Goal: Information Seeking & Learning: Learn about a topic

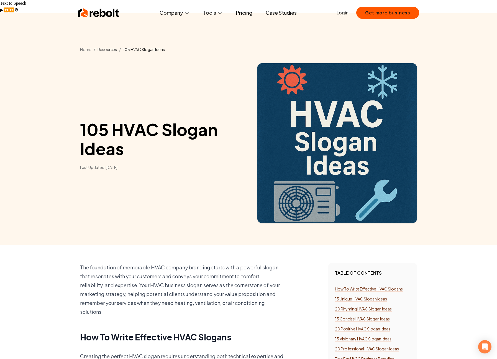
click at [113, 47] on link "Resources" at bounding box center [107, 49] width 19 height 5
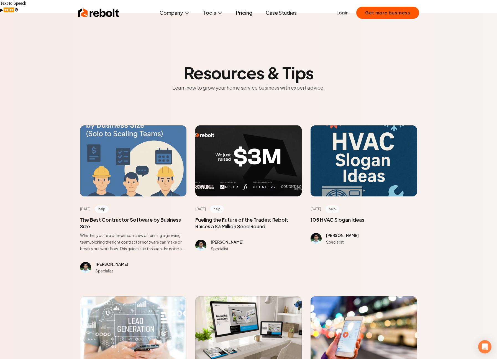
click at [134, 147] on div at bounding box center [133, 160] width 106 height 71
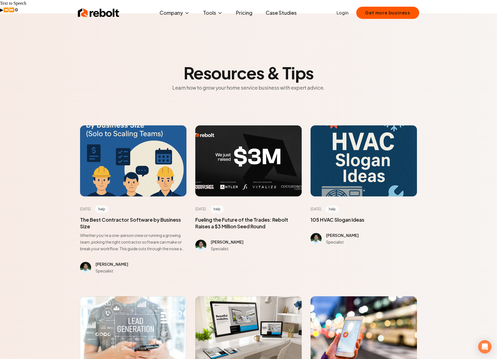
drag, startPoint x: 140, startPoint y: 249, endPoint x: 97, endPoint y: 249, distance: 43.2
click at [97, 260] on span at bounding box center [133, 266] width 106 height 13
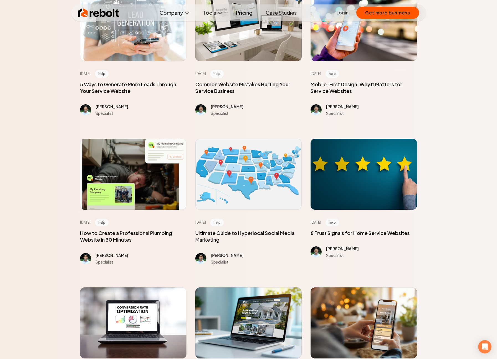
scroll to position [391, 0]
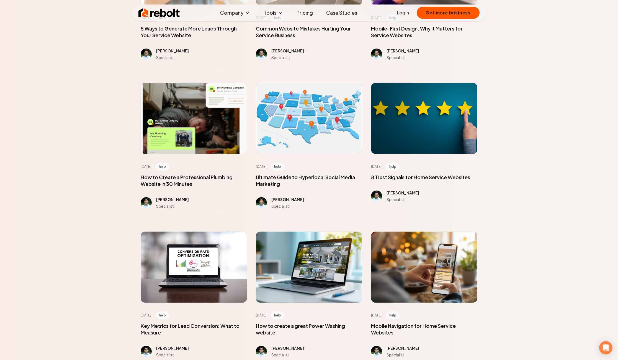
scroll to position [372, 0]
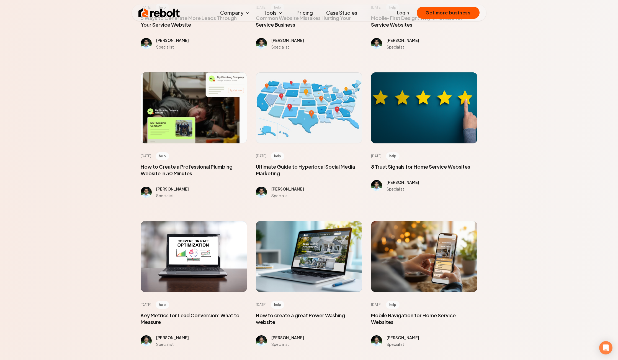
click at [48, 199] on main "Resources & Tips Learn how to grow your home service business with expert advic…" at bounding box center [309, 268] width 618 height 1254
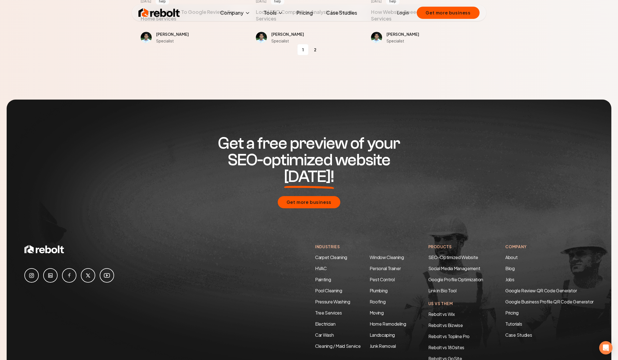
scroll to position [878, 0]
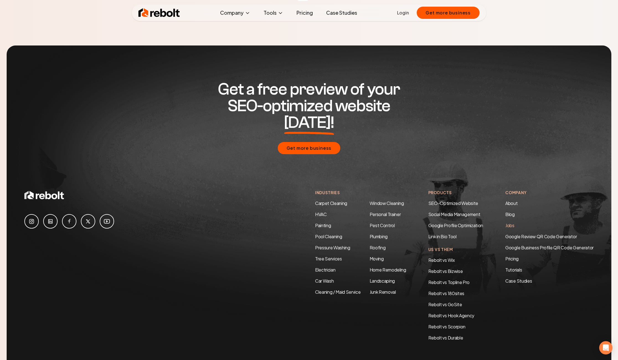
click at [507, 222] on link "Jobs" at bounding box center [510, 225] width 9 height 6
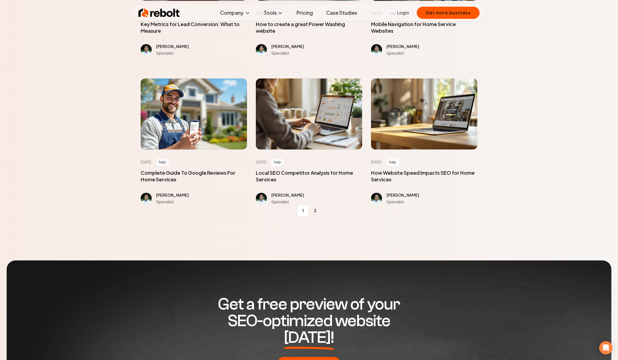
scroll to position [878, 0]
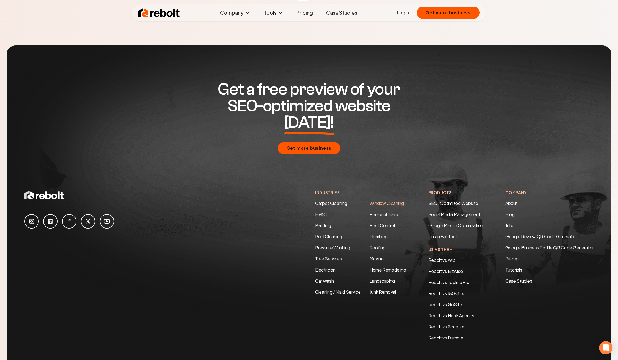
click at [391, 200] on link "Window Cleaning" at bounding box center [387, 203] width 34 height 6
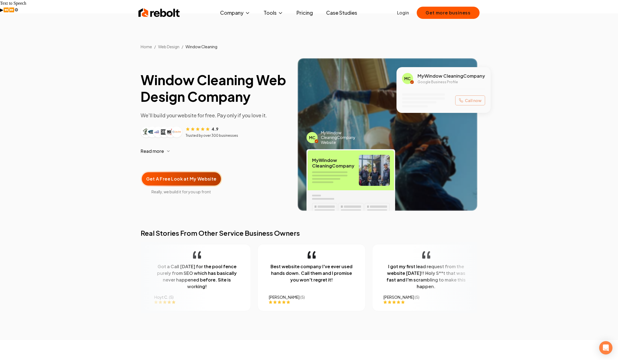
click at [157, 8] on img at bounding box center [160, 12] width 42 height 11
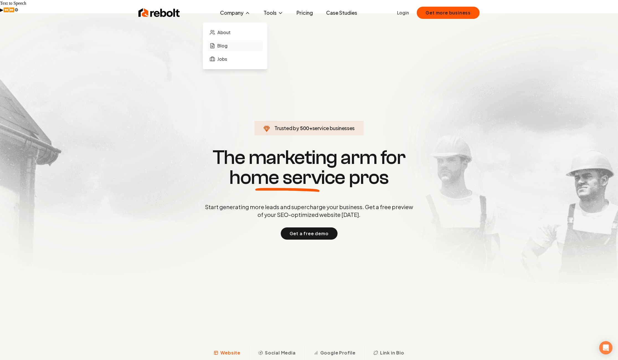
click at [226, 43] on span "Blog" at bounding box center [223, 45] width 10 height 7
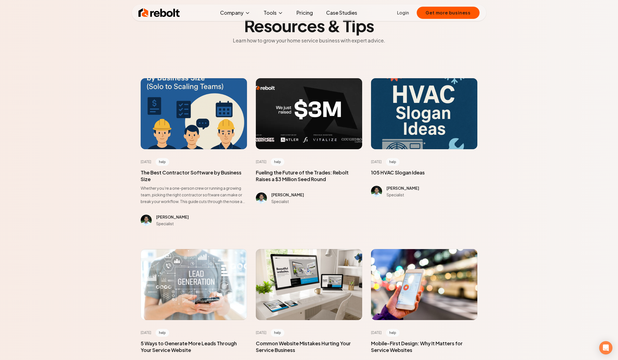
scroll to position [47, 0]
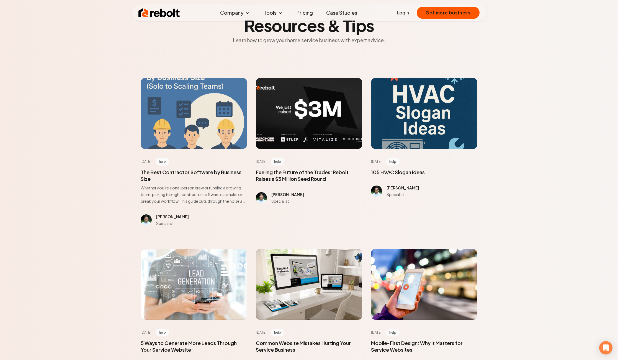
click at [196, 108] on div at bounding box center [194, 113] width 106 height 71
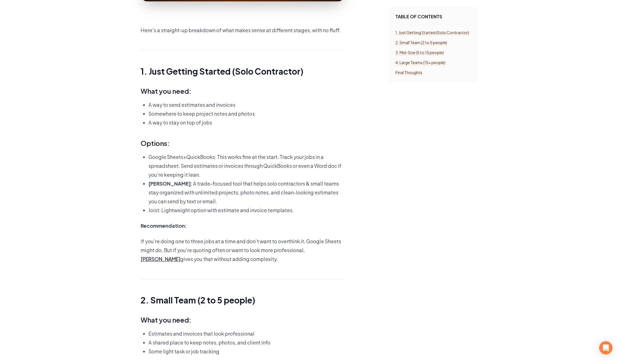
scroll to position [603, 0]
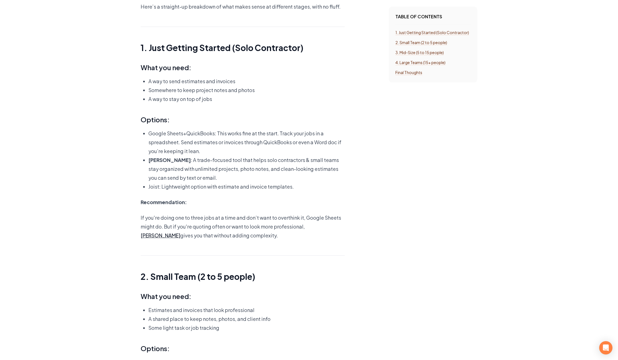
click at [189, 181] on div "What to use when you're a one-person crew, running a small team, or scaling up …" at bounding box center [243, 300] width 204 height 1282
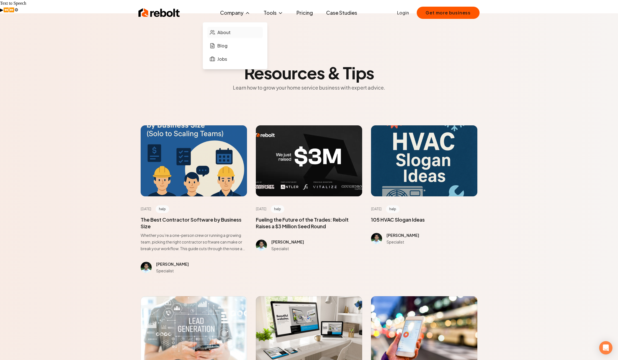
click at [229, 29] on link "About" at bounding box center [235, 32] width 55 height 11
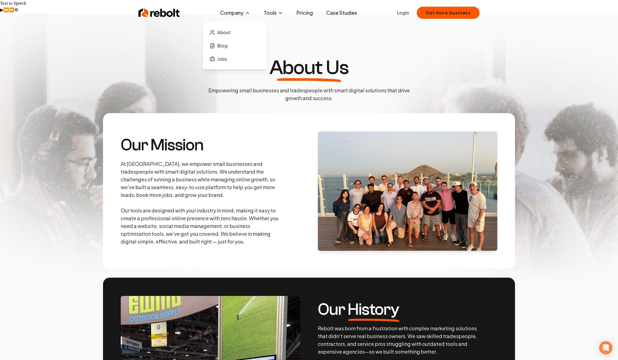
click at [236, 9] on button "Company" at bounding box center [235, 12] width 39 height 11
click at [224, 60] on span "Jobs" at bounding box center [223, 59] width 10 height 7
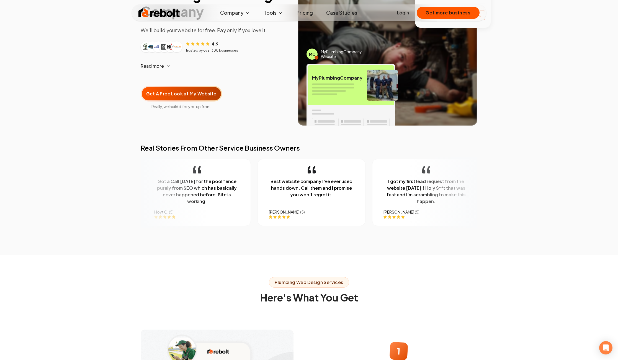
scroll to position [247, 0]
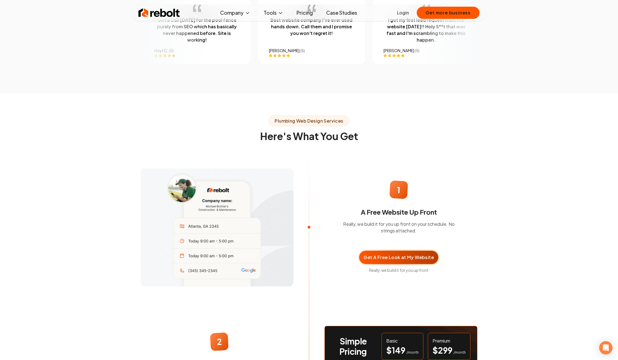
scroll to position [2272, 0]
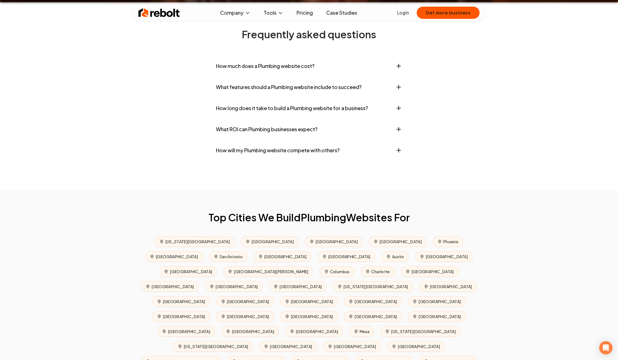
click at [268, 50] on section "Frequently asked questions How much does a Plumbing website cost? Professional …" at bounding box center [309, 95] width 355 height 187
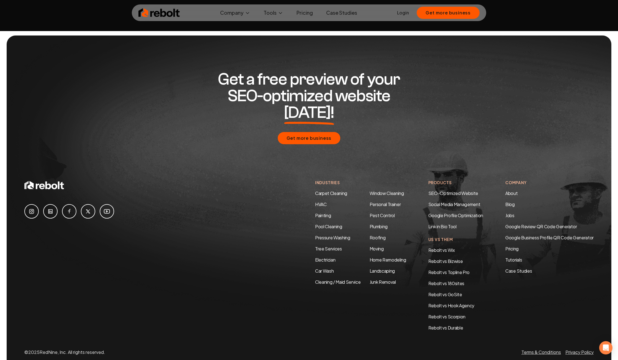
scroll to position [2630, 0]
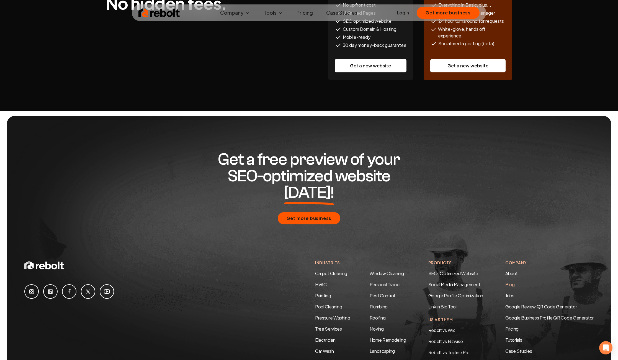
click at [509, 281] on li "Blog" at bounding box center [550, 284] width 88 height 7
click at [509, 281] on link "Blog" at bounding box center [510, 284] width 9 height 6
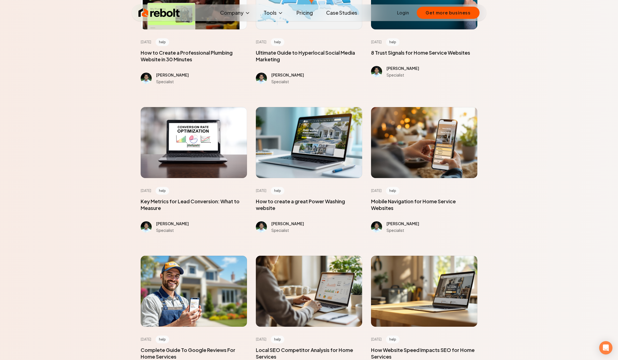
scroll to position [486, 0]
click at [174, 198] on span at bounding box center [194, 204] width 106 height 13
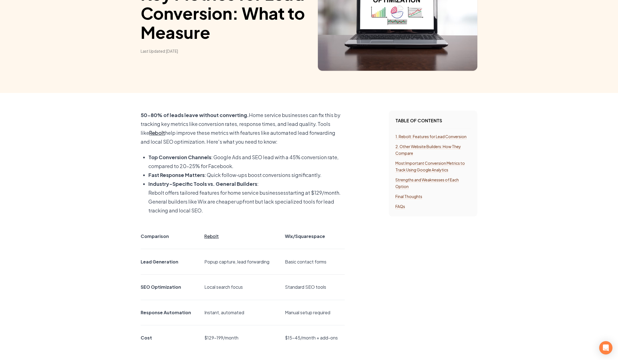
scroll to position [99, 0]
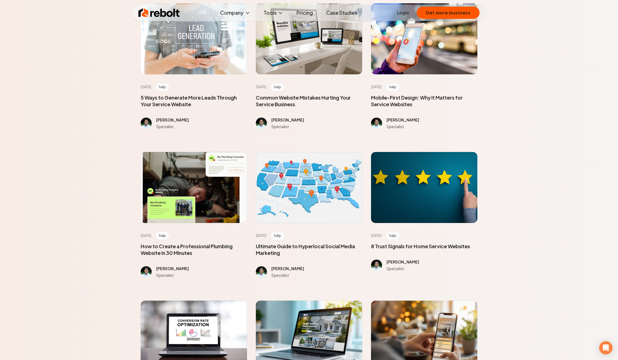
scroll to position [16, 0]
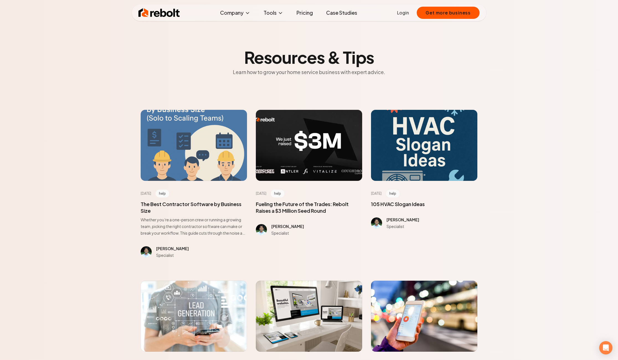
click at [216, 147] on div at bounding box center [194, 145] width 106 height 71
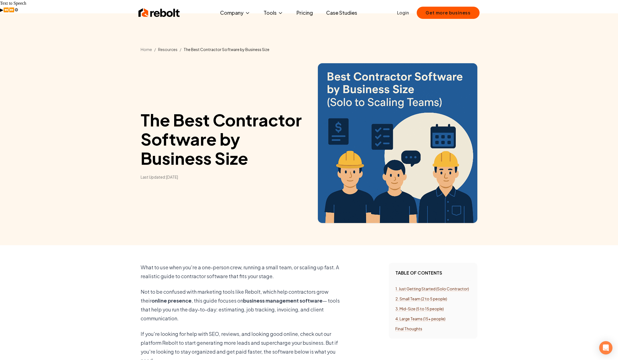
click at [168, 47] on link "Resources" at bounding box center [167, 49] width 19 height 5
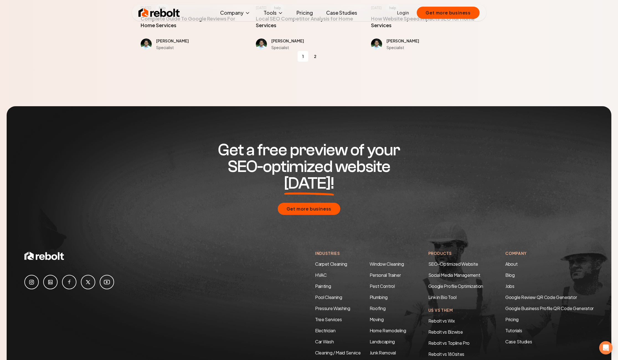
scroll to position [878, 0]
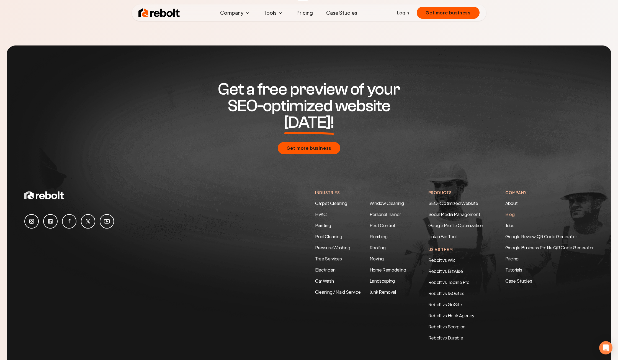
click at [511, 211] on link "Blog" at bounding box center [510, 214] width 9 height 6
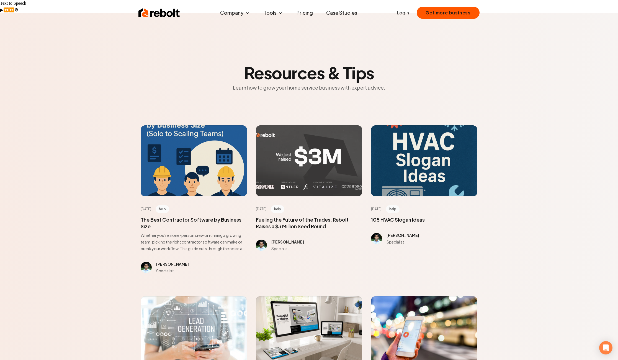
click at [278, 158] on div at bounding box center [309, 160] width 106 height 71
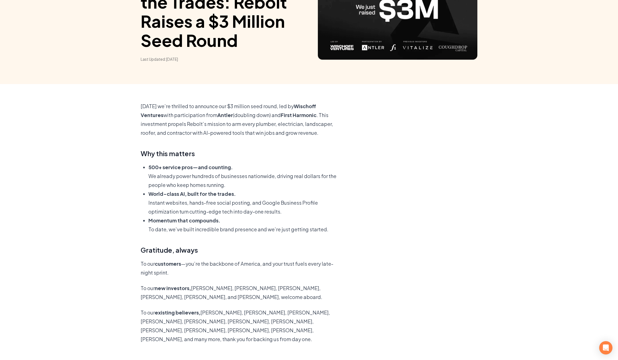
scroll to position [201, 0]
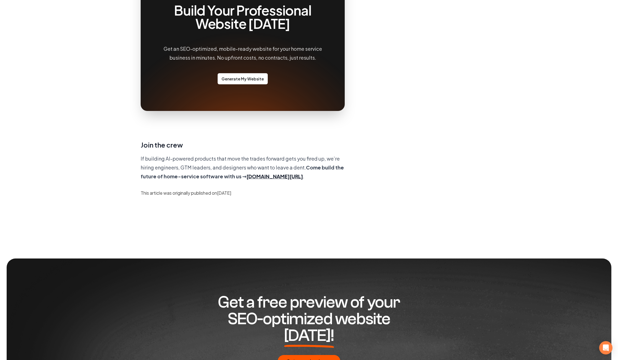
scroll to position [513, 0]
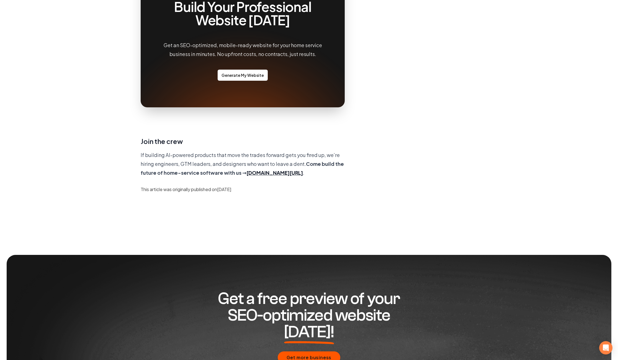
click at [173, 160] on b "Come build the future of home-service software with us →" at bounding box center [242, 167] width 203 height 15
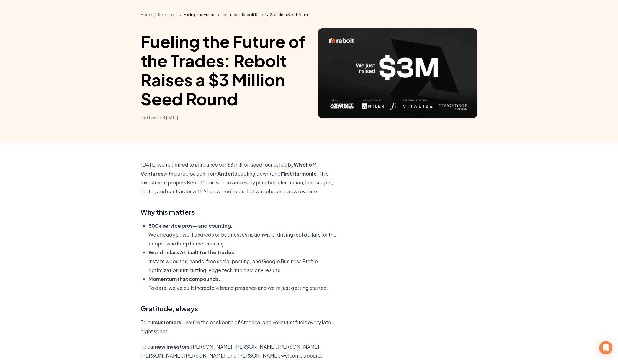
scroll to position [35, 0]
drag, startPoint x: 293, startPoint y: 151, endPoint x: 352, endPoint y: 154, distance: 58.8
copy b "Wischoff Ventures"
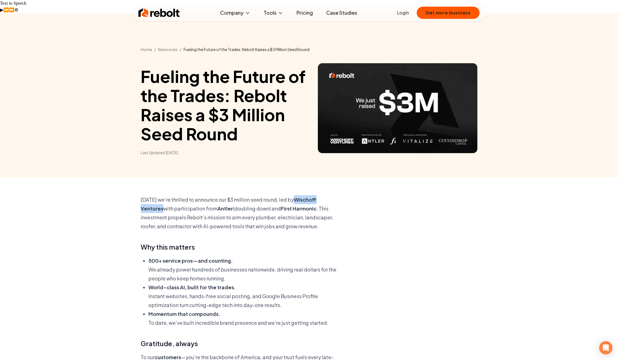
scroll to position [275, 0]
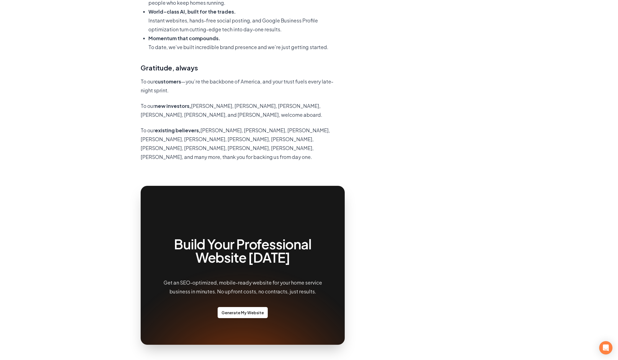
click at [212, 78] on p "To our customers —you’re the backbone of America, and your trust fuels every la…" at bounding box center [243, 86] width 204 height 18
click at [223, 77] on p "To our customers —you’re the backbone of America, and your trust fuels every la…" at bounding box center [243, 86] width 204 height 18
click at [243, 101] on p "To our new investors, Nichole Wischoff, Ali Rowghani, Neal Mintz, JJ Fliegelman…" at bounding box center [243, 110] width 204 height 18
click at [255, 101] on p "To our new investors, Nichole Wischoff, Ali Rowghani, Neal Mintz, JJ Fliegelman…" at bounding box center [243, 110] width 204 height 18
click at [256, 101] on p "To our new investors, Nichole Wischoff, Ali Rowghani, Neal Mintz, JJ Fliegelman…" at bounding box center [243, 110] width 204 height 18
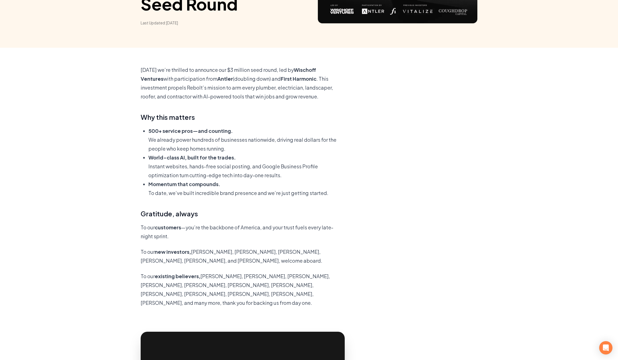
scroll to position [132, 0]
